Goal: Navigation & Orientation: Understand site structure

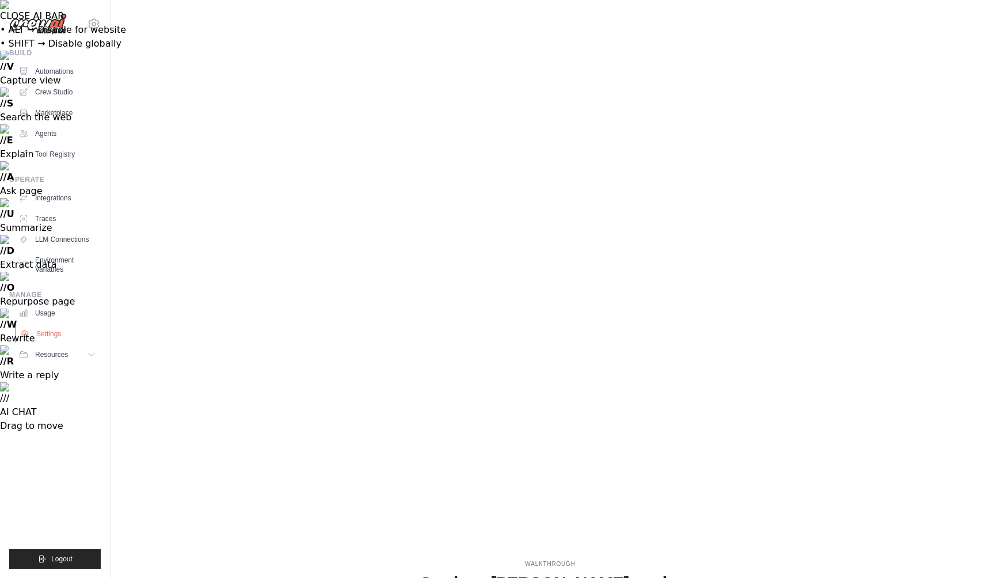
click at [43, 338] on link "Settings" at bounding box center [58, 333] width 87 height 18
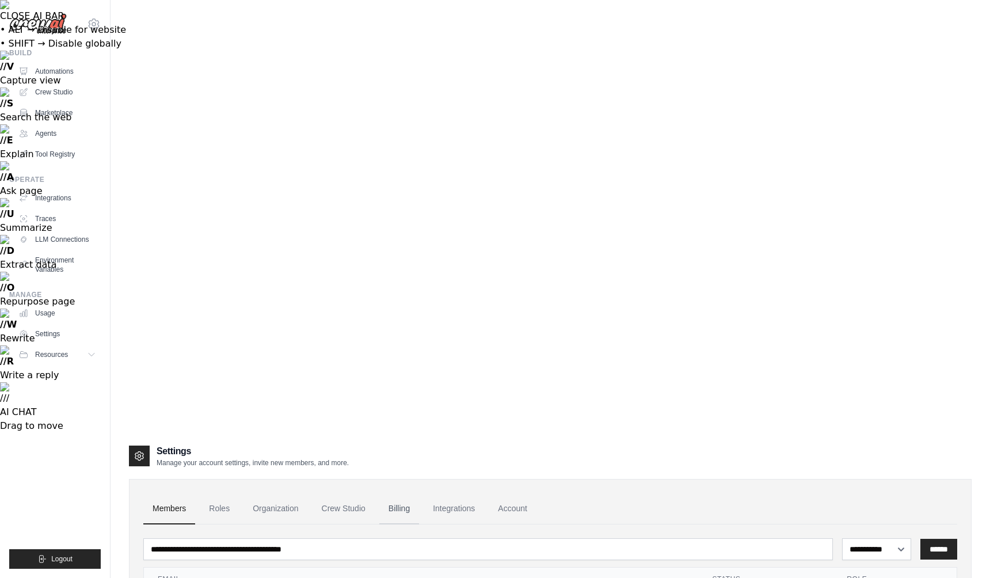
click at [391, 493] on link "Billing" at bounding box center [399, 508] width 40 height 31
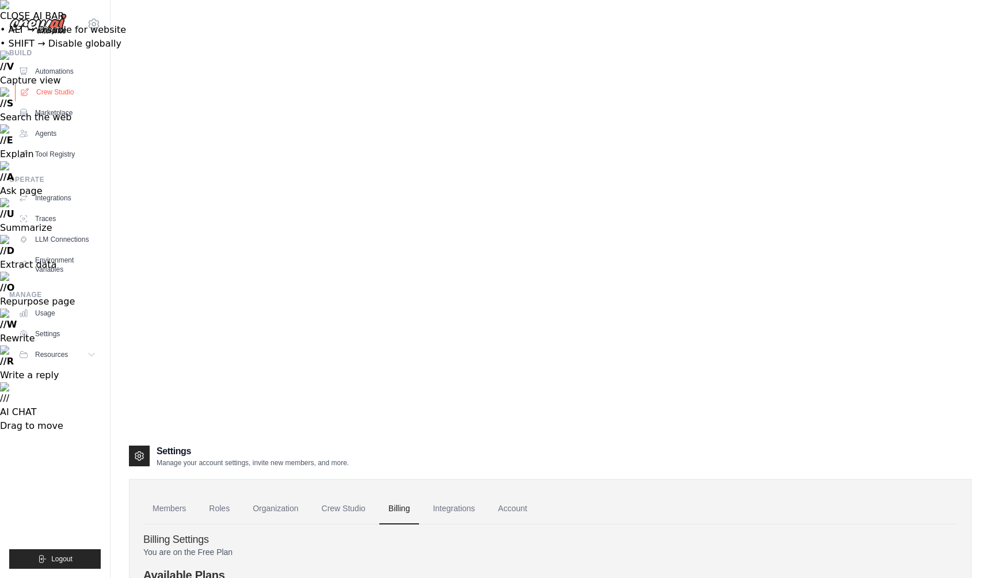
click at [72, 85] on link "Crew Studio" at bounding box center [58, 92] width 87 height 18
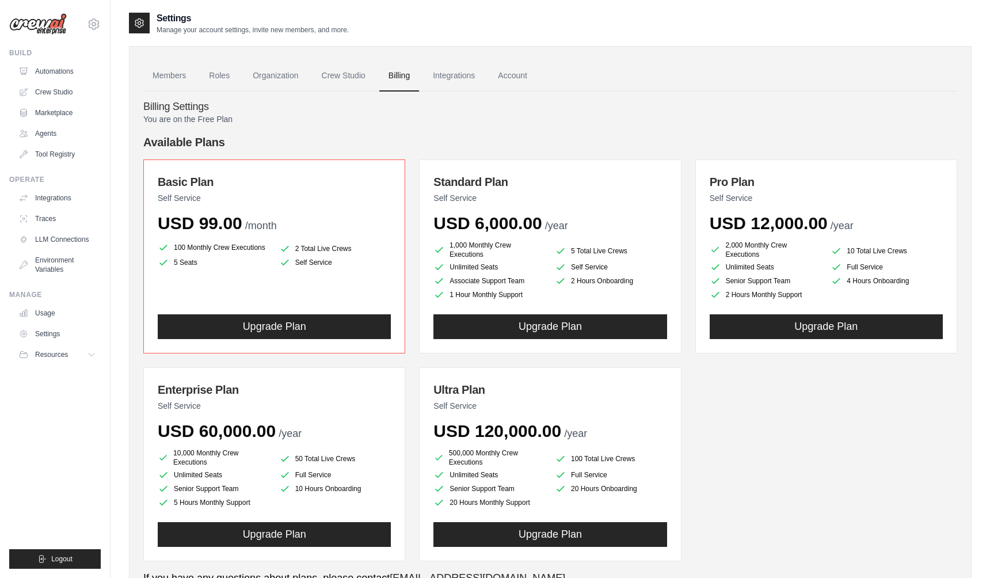
scroll to position [469, 0]
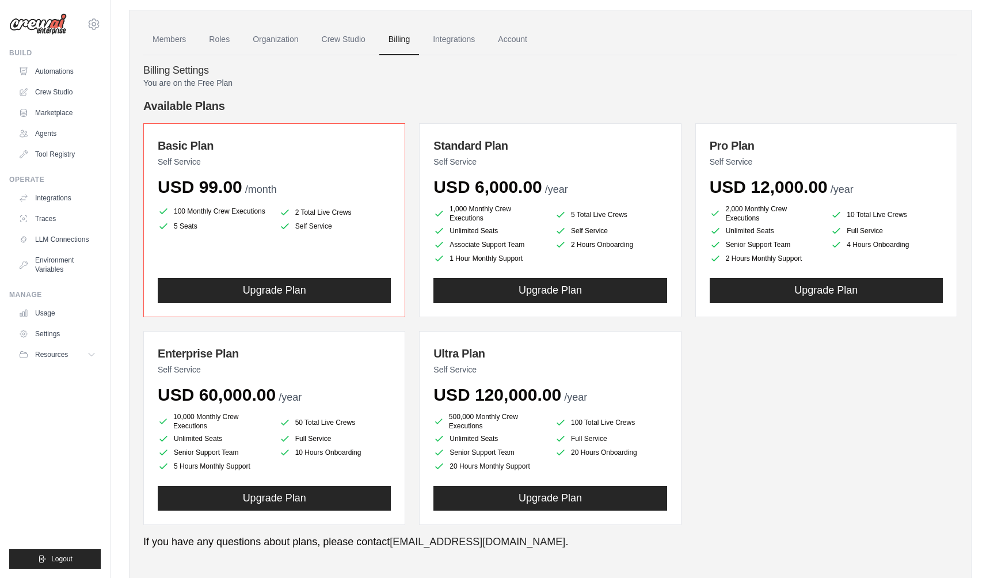
click at [811, 123] on div "You are on the Free Plan Available Plans Basic Plan Self Service USD 99.00 /mon…" at bounding box center [550, 521] width 814 height 889
click at [36, 76] on link "Automations" at bounding box center [58, 71] width 87 height 18
